Goal: Communication & Community: Answer question/provide support

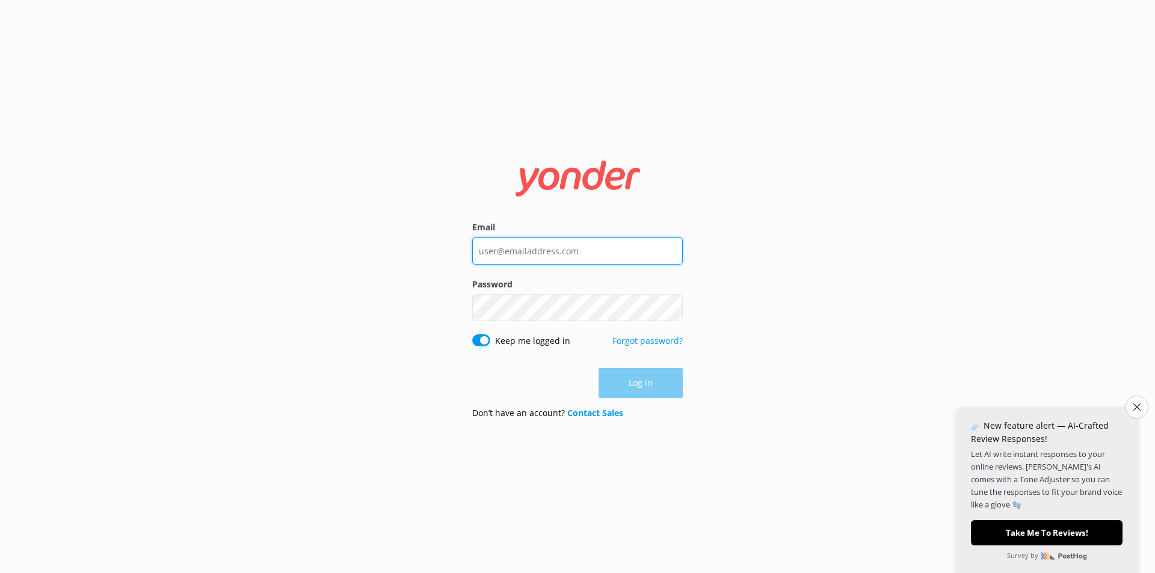
type input "[EMAIL_ADDRESS][DOMAIN_NAME]"
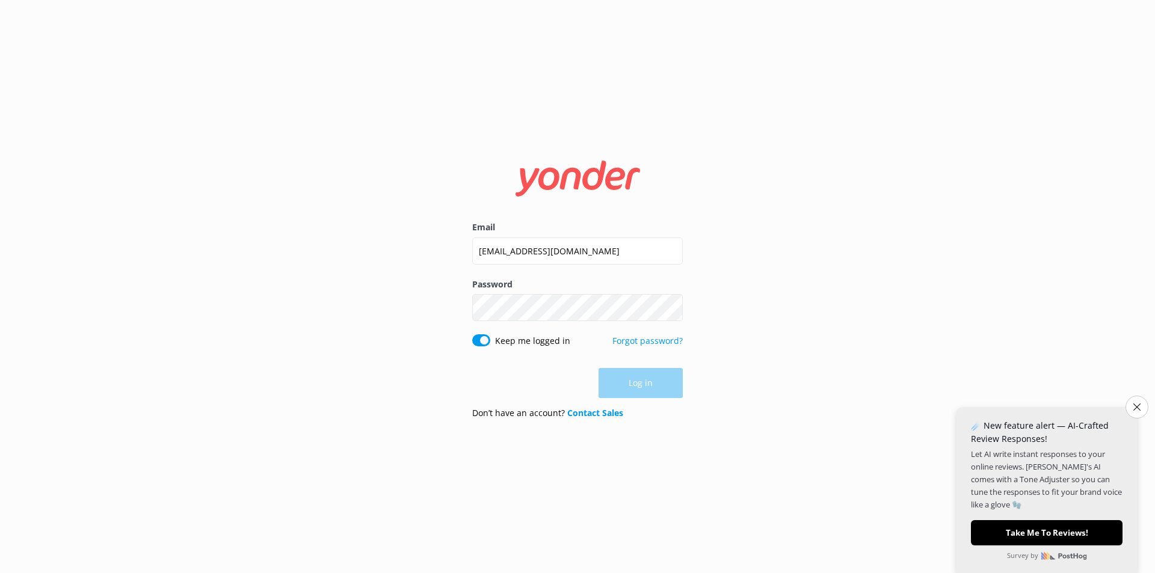
click at [655, 387] on div "Log in" at bounding box center [577, 383] width 210 height 30
click at [655, 387] on button "Log in" at bounding box center [640, 384] width 84 height 30
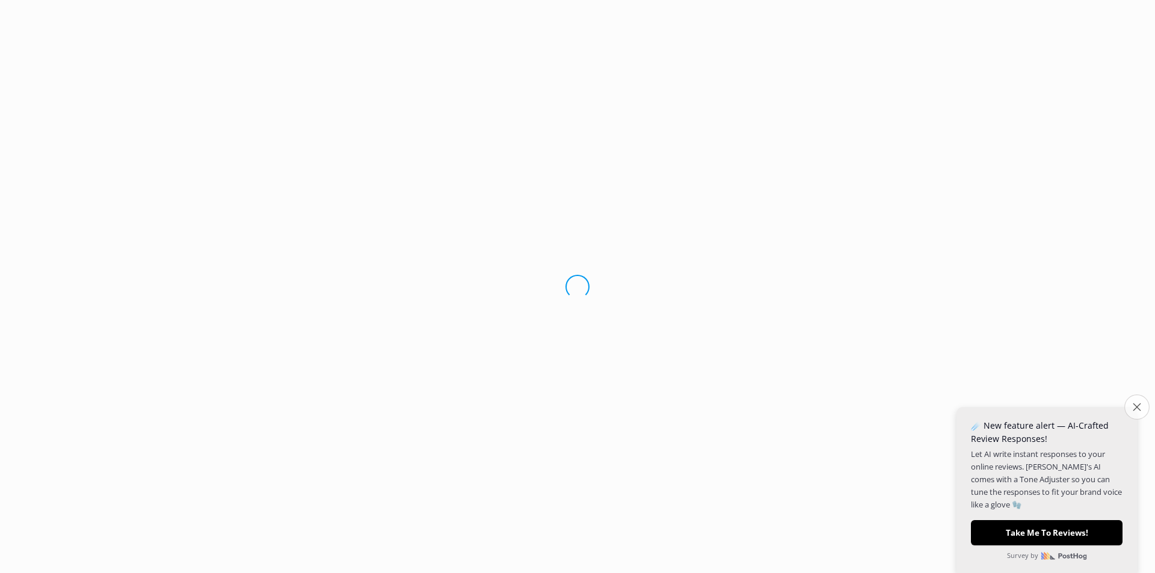
click at [1137, 408] on button "Close survey" at bounding box center [1136, 407] width 25 height 25
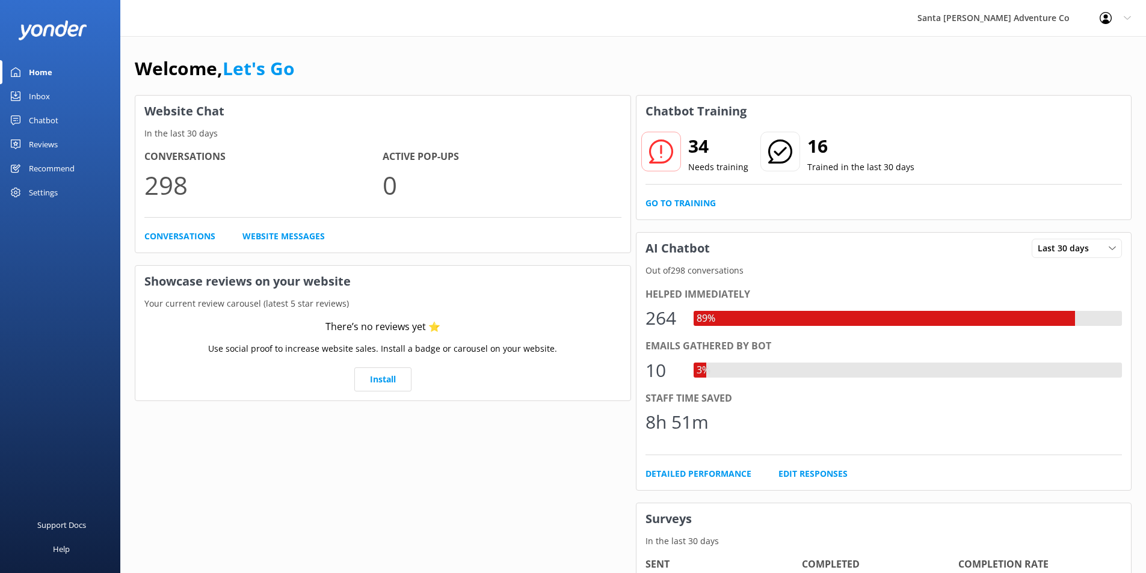
click at [40, 97] on div "Inbox" at bounding box center [39, 96] width 21 height 24
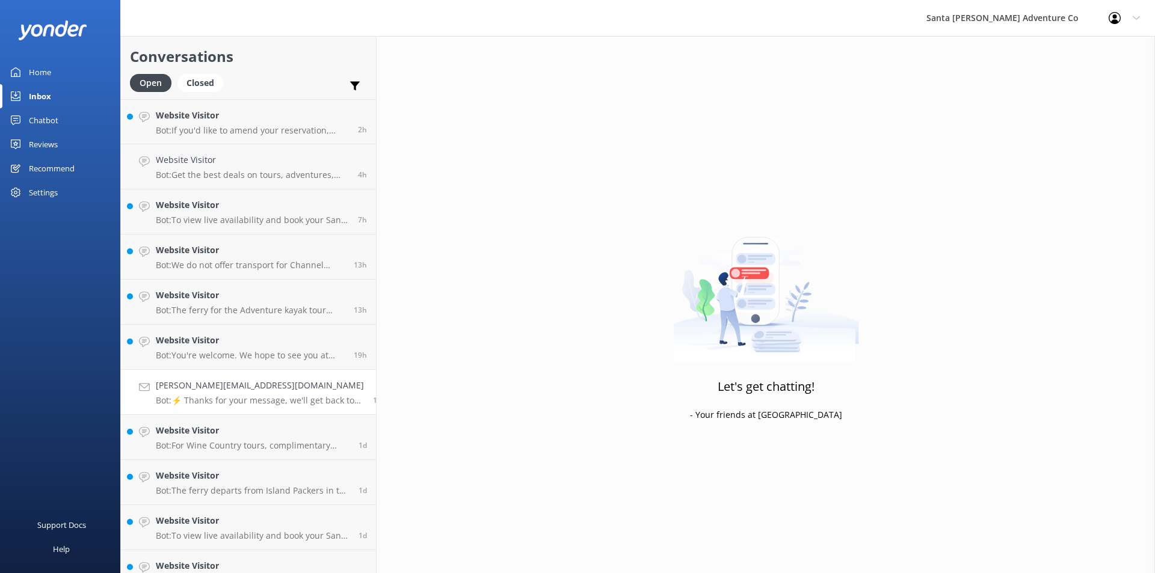
click at [232, 403] on p "Bot: ⚡ Thanks for your message, we'll get back to you as soon as we can. You're…" at bounding box center [260, 400] width 208 height 11
